Goal: Task Accomplishment & Management: Manage account settings

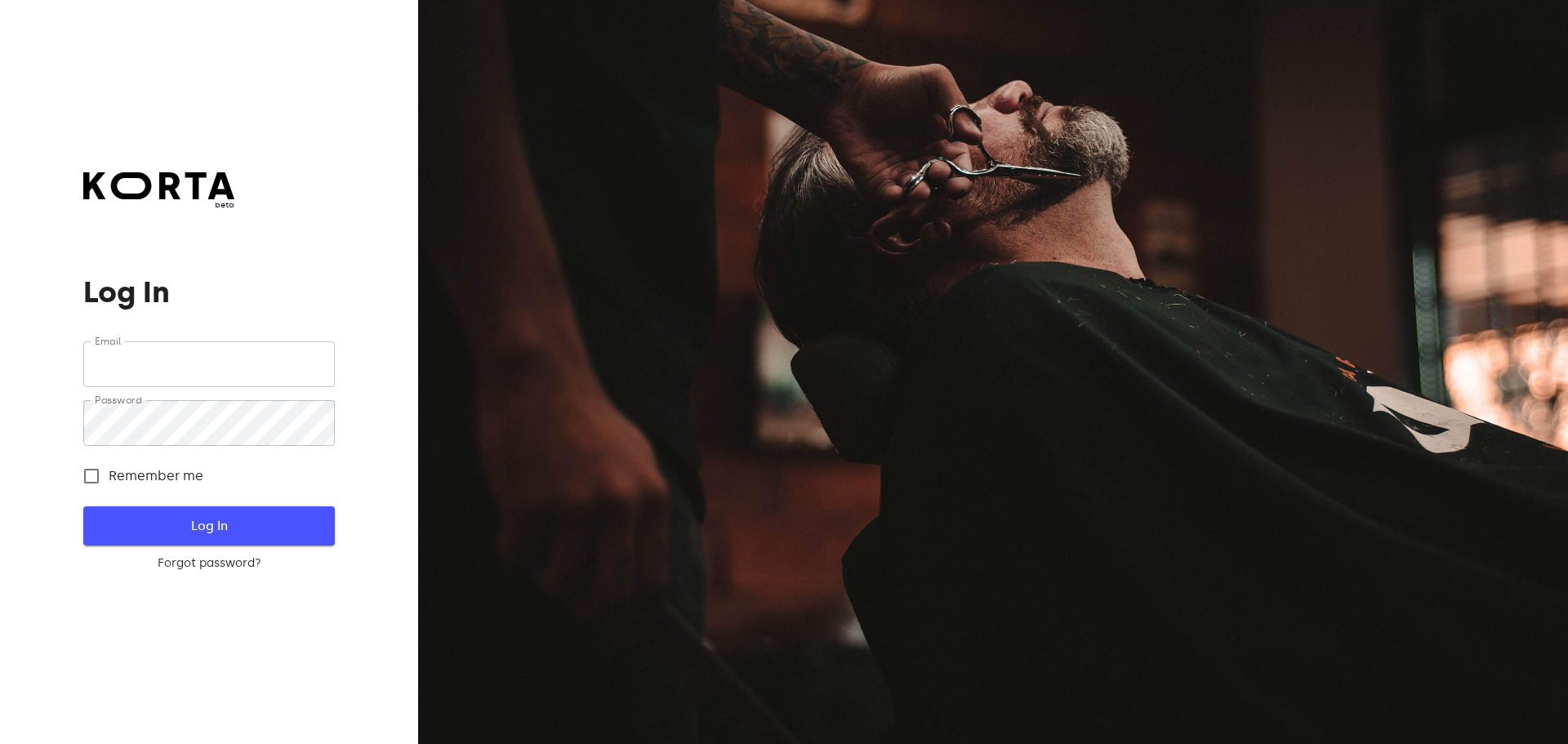
type input "[EMAIL_ADDRESS][DOMAIN_NAME]"
drag, startPoint x: 125, startPoint y: 520, endPoint x: 120, endPoint y: 531, distance: 12.1
click at [125, 520] on span "Log In" at bounding box center [209, 526] width 199 height 21
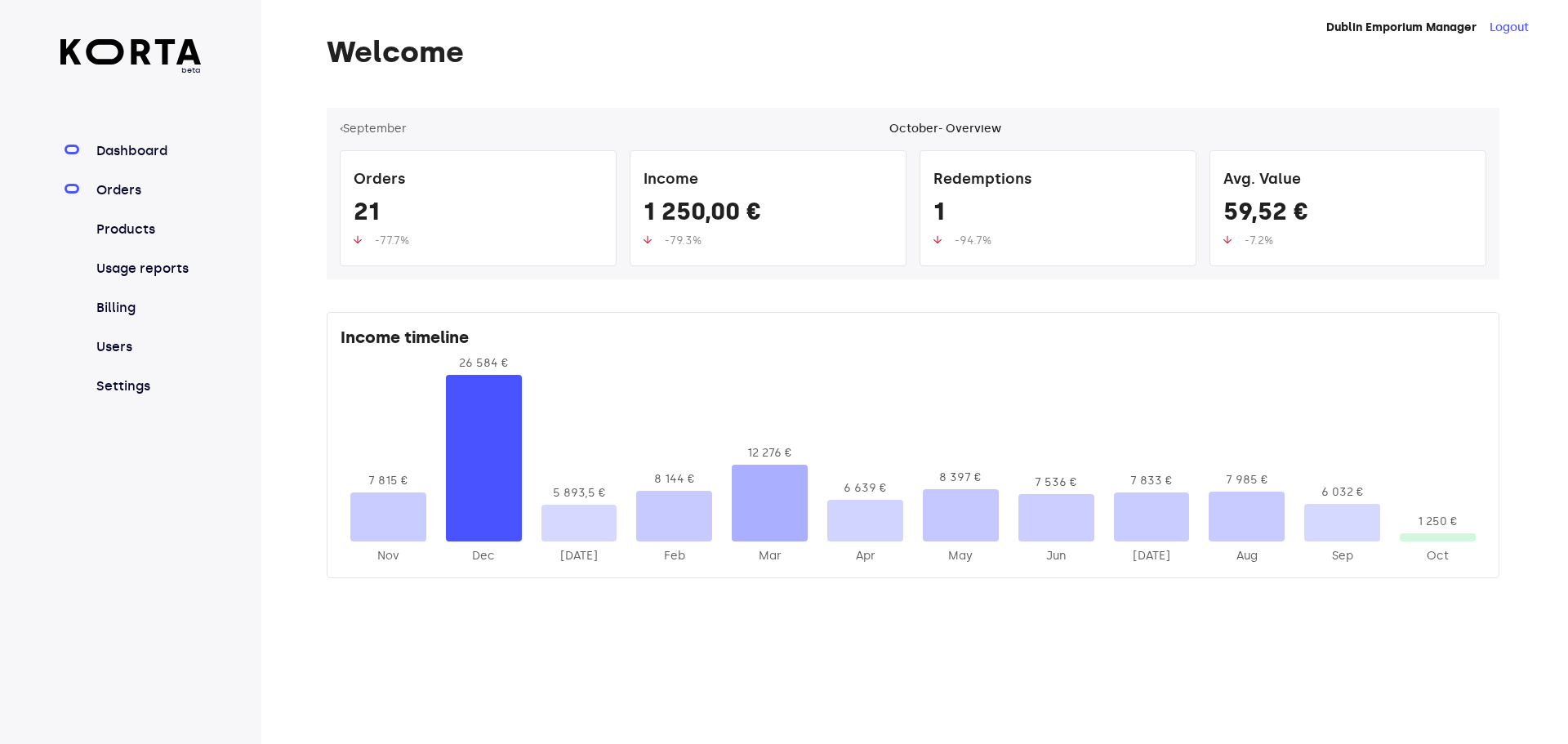
click at [122, 200] on link "Orders" at bounding box center [147, 189] width 109 height 20
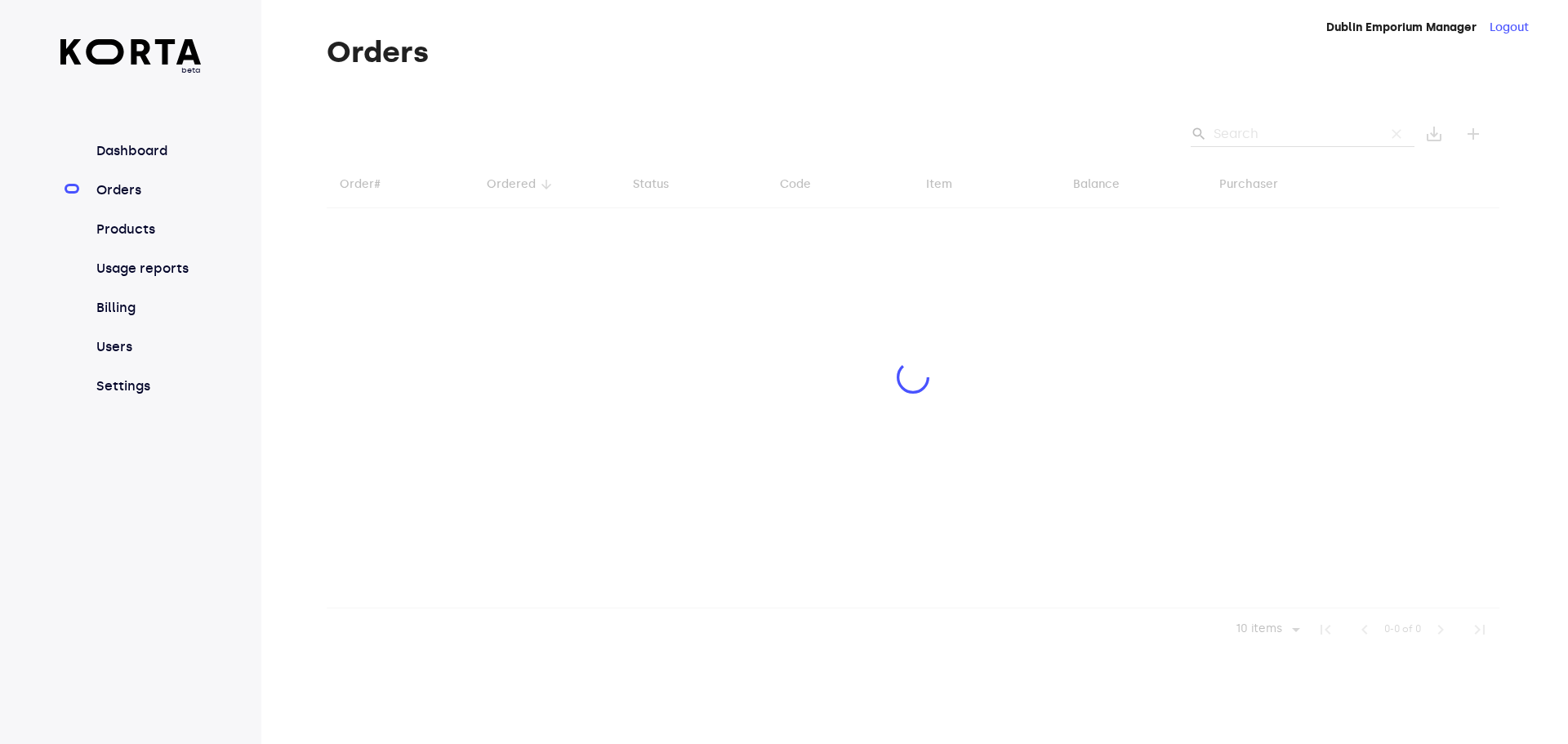
click at [1261, 132] on div at bounding box center [913, 379] width 1173 height 543
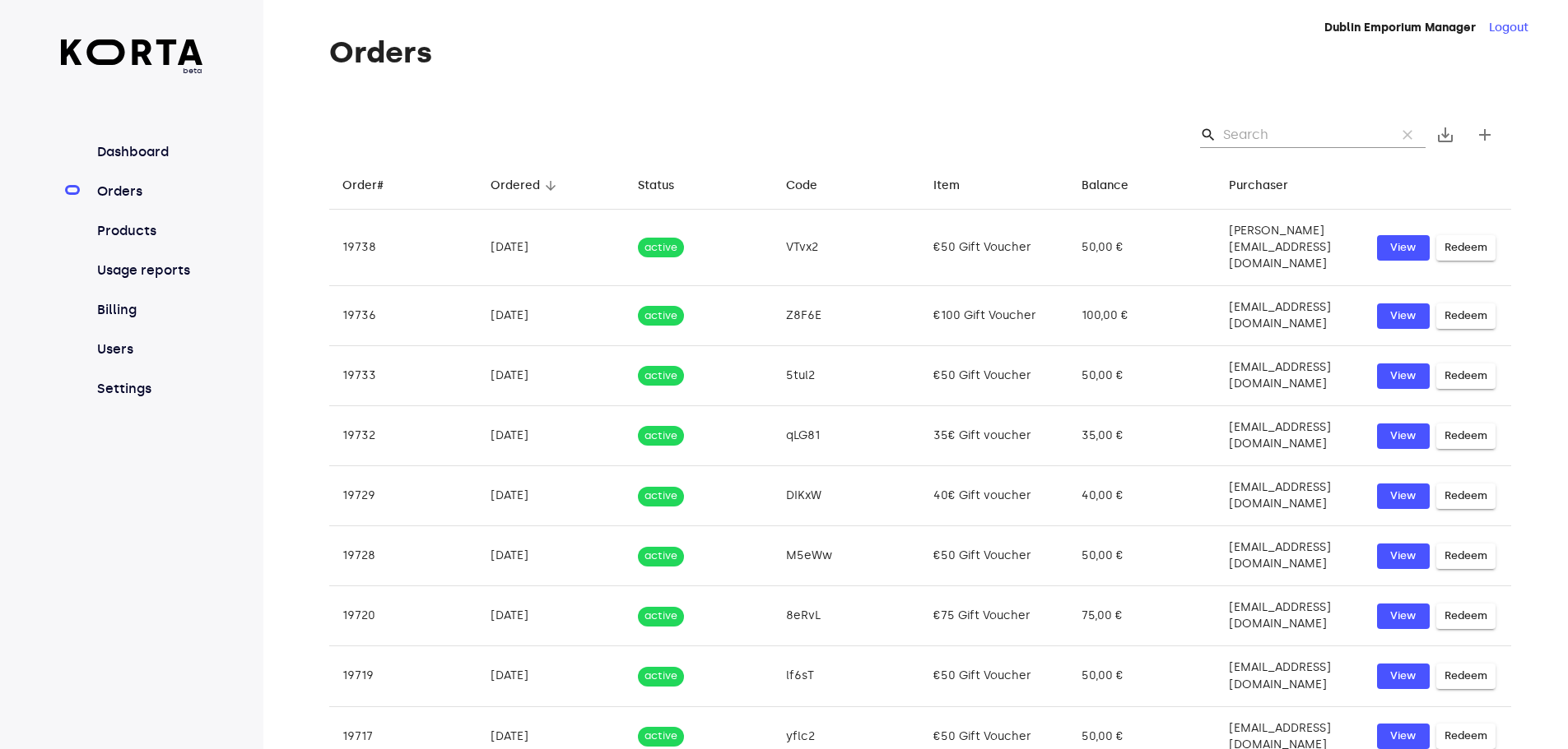
click at [1270, 132] on input "Search" at bounding box center [1302, 135] width 160 height 26
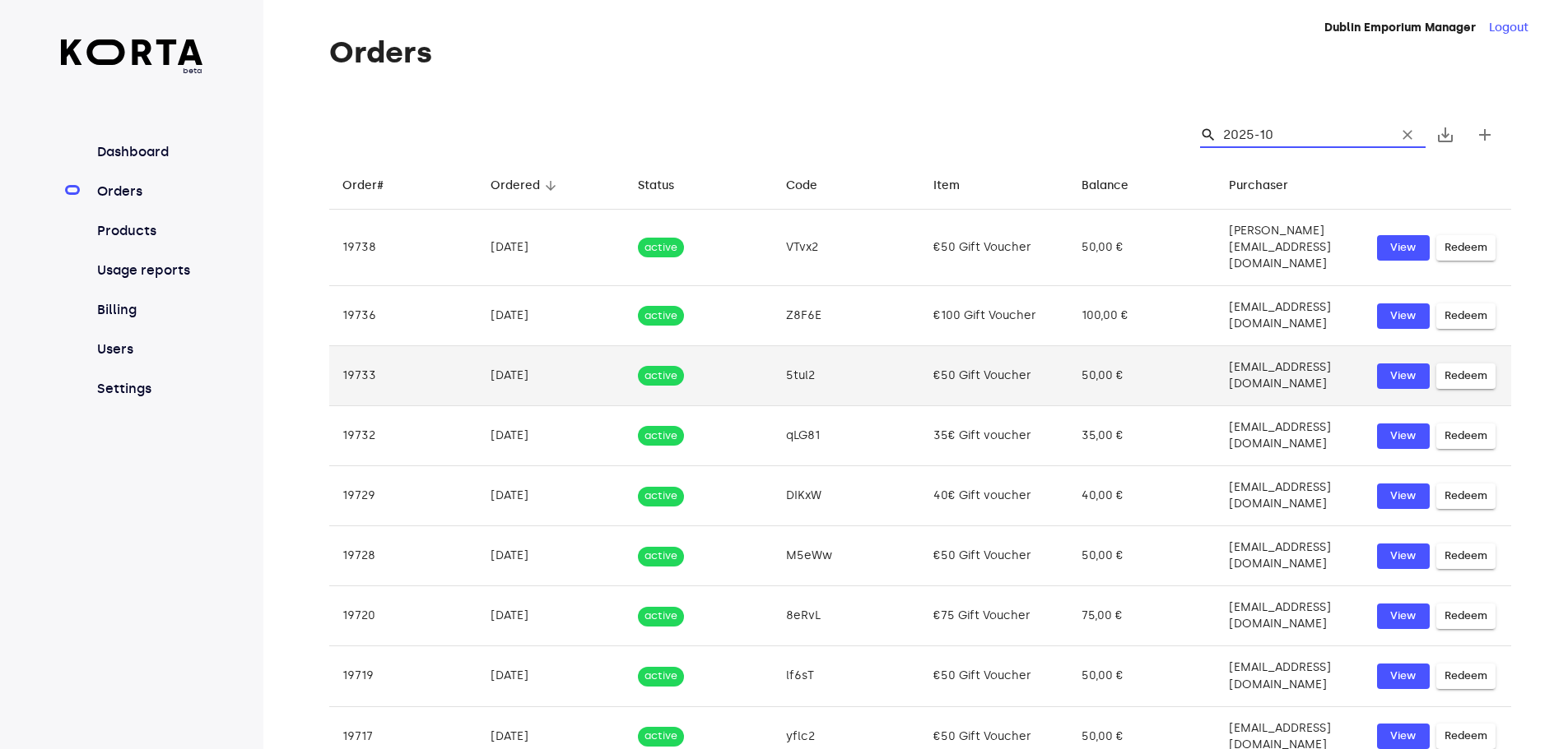
type input "2025-10"
click at [1243, 352] on td "[EMAIL_ADDRESS][DOMAIN_NAME]" at bounding box center [1289, 376] width 148 height 60
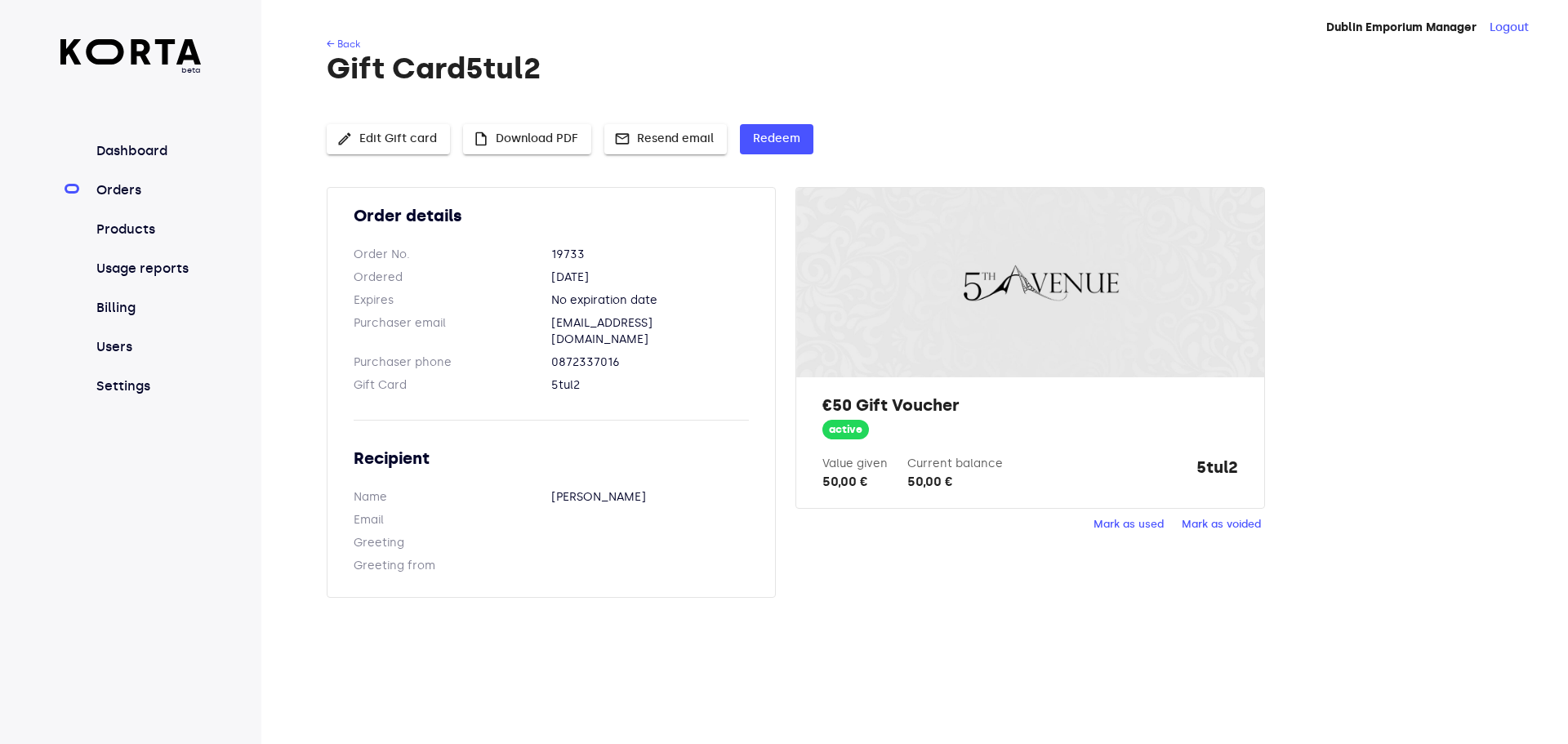
click at [695, 139] on span "mail Resend email" at bounding box center [666, 139] width 97 height 20
click at [942, 145] on div "edit Edit Gift card insert_drive_file Download PDF mail Resend email Redeem" at bounding box center [913, 143] width 1173 height 37
click at [862, 106] on div "← Back Gift Card 5tul2 edit Edit Gift card insert_drive_file Download PDF mail …" at bounding box center [888, 327] width 1254 height 581
